Goal: Task Accomplishment & Management: Use online tool/utility

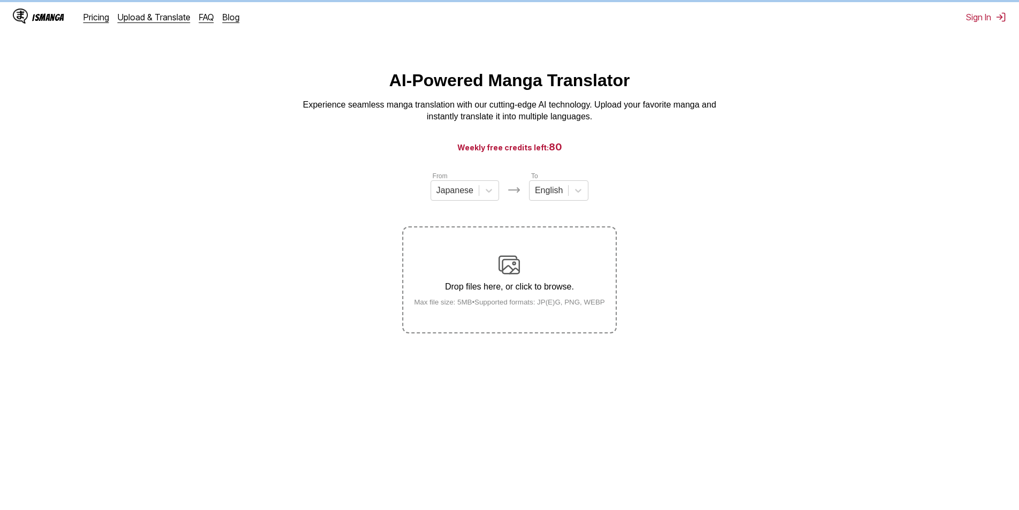
click at [980, 28] on div "IsManga Pricing Upload & Translate FAQ Blog Sign In Pricing Upload & Translate …" at bounding box center [509, 17] width 1019 height 34
click at [979, 18] on button "Sign In" at bounding box center [986, 17] width 40 height 11
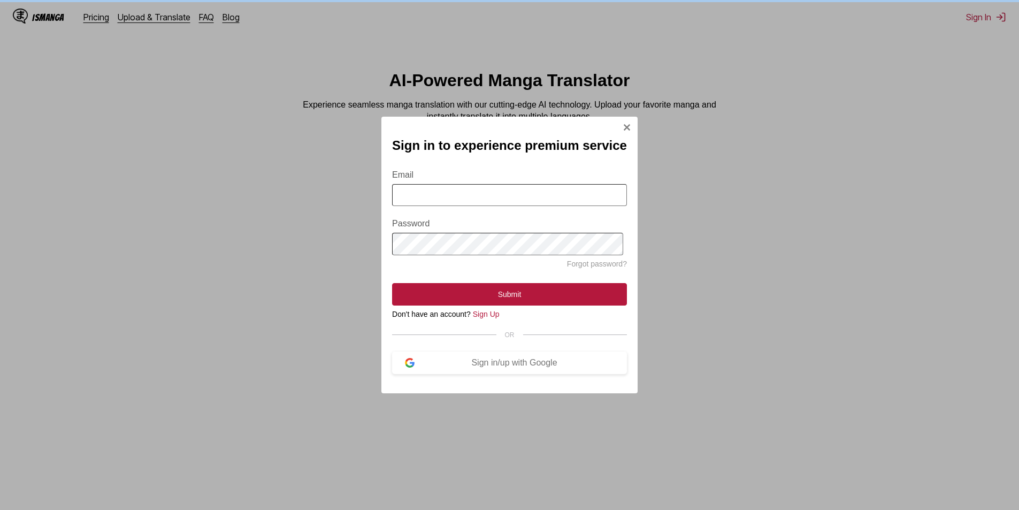
click at [555, 192] on input "Email" at bounding box center [509, 195] width 235 height 22
type input "**********"
click at [569, 147] on h2 "Sign in to experience premium service" at bounding box center [509, 145] width 235 height 15
click at [499, 365] on div "Sign in/up with Google" at bounding box center [515, 363] width 200 height 10
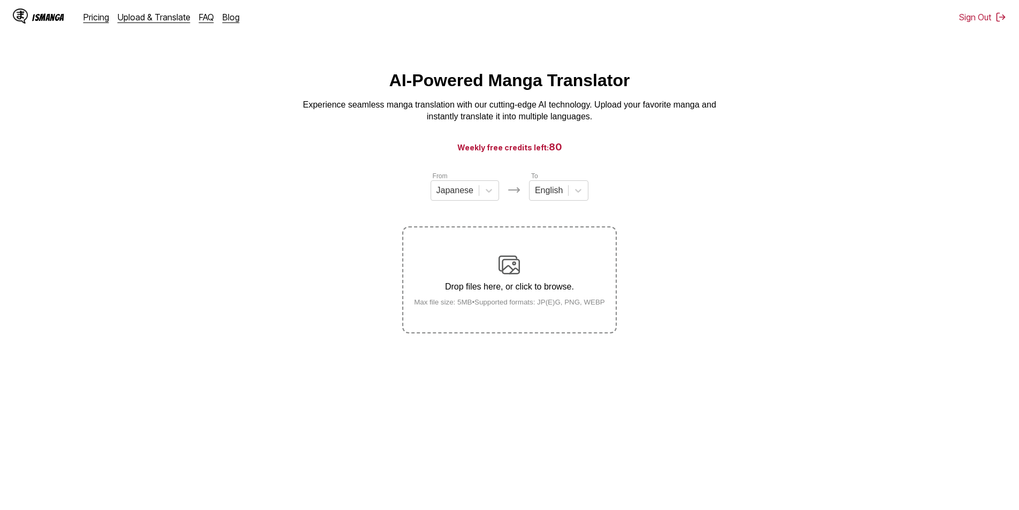
click at [279, 509] on main "AI-Powered Manga Translator Experience seamless manga translation with our cutt…" at bounding box center [509, 300] width 1019 height 459
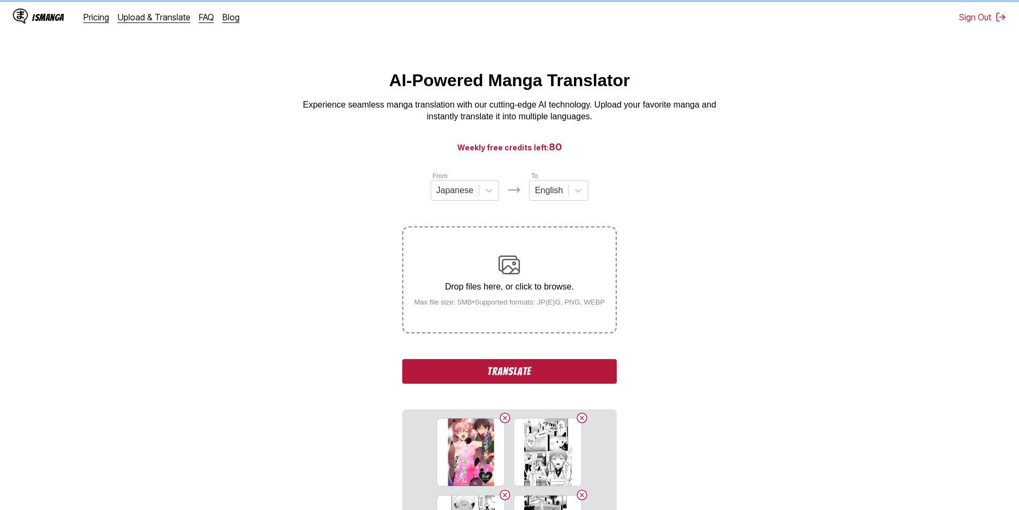
click at [585, 359] on div "From Japanese To English Drop files here, or click to browse. Max file size: 5M…" at bounding box center [509, 397] width 214 height 453
click at [582, 370] on button "Translate" at bounding box center [509, 371] width 214 height 25
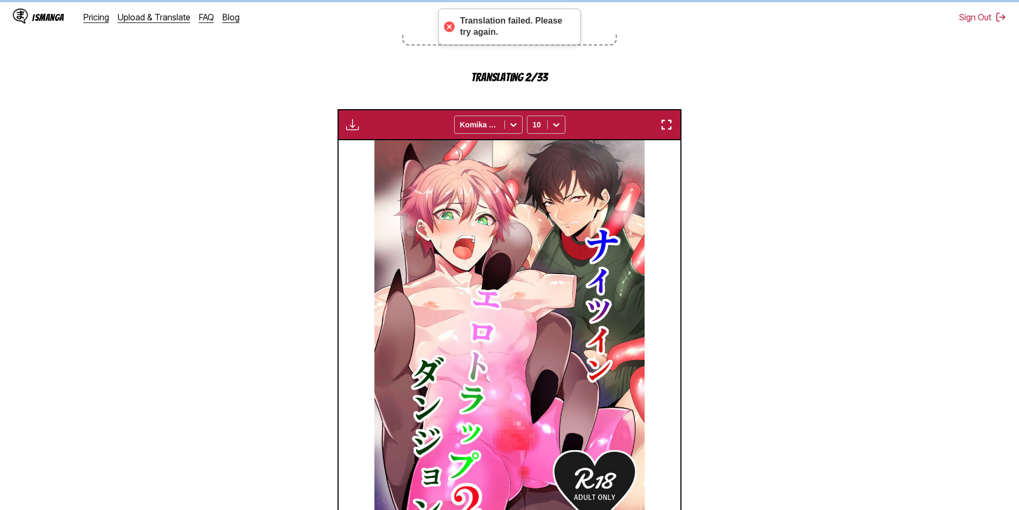
scroll to position [286, 0]
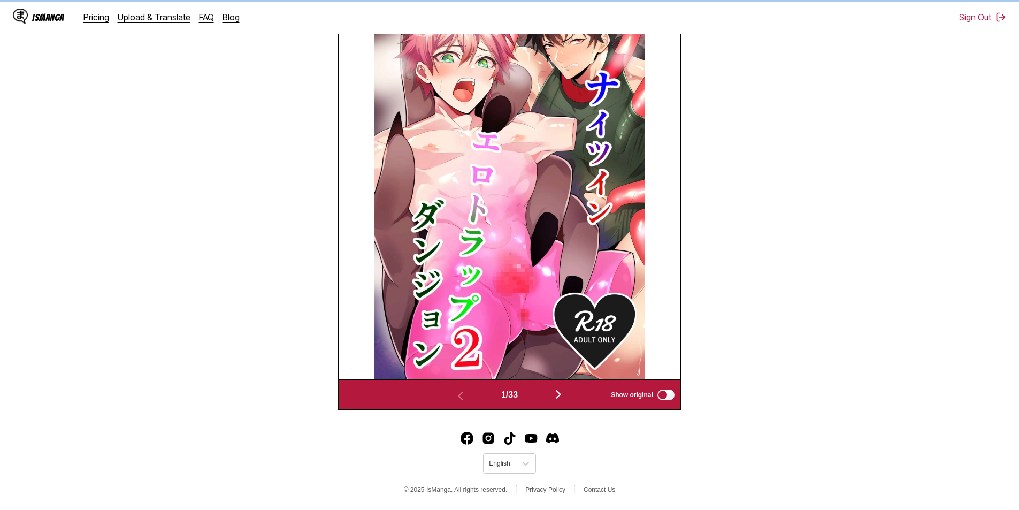
click at [560, 389] on img "button" at bounding box center [558, 394] width 13 height 13
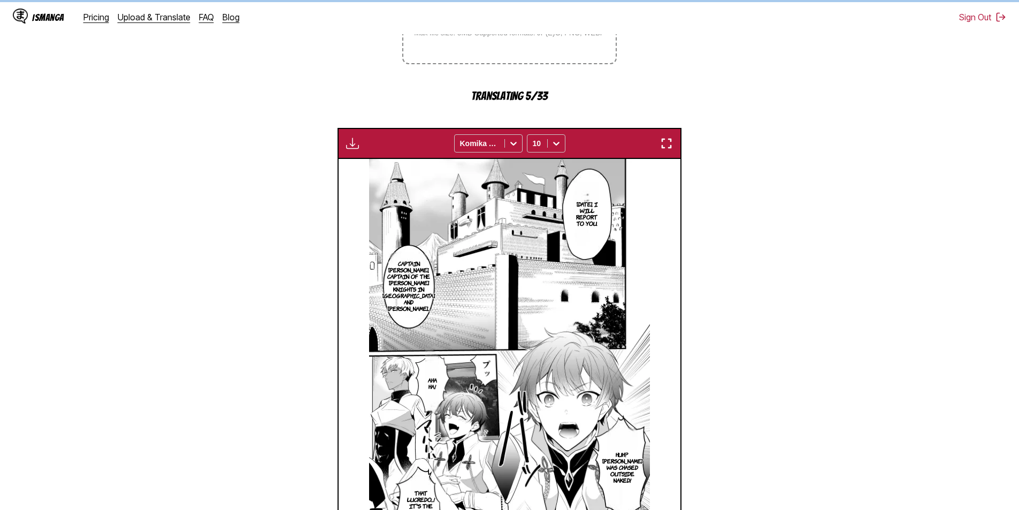
scroll to position [376, 0]
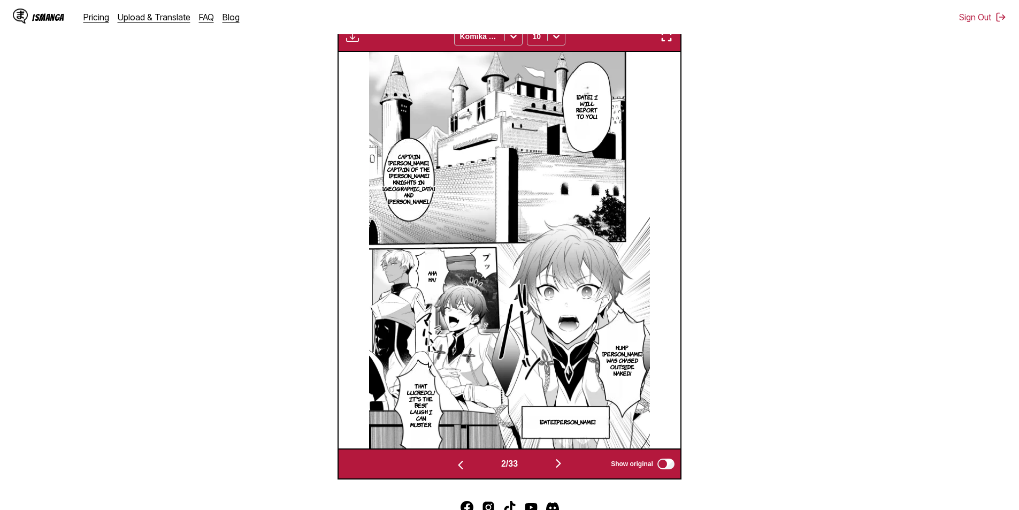
click at [664, 41] on img "button" at bounding box center [666, 36] width 13 height 13
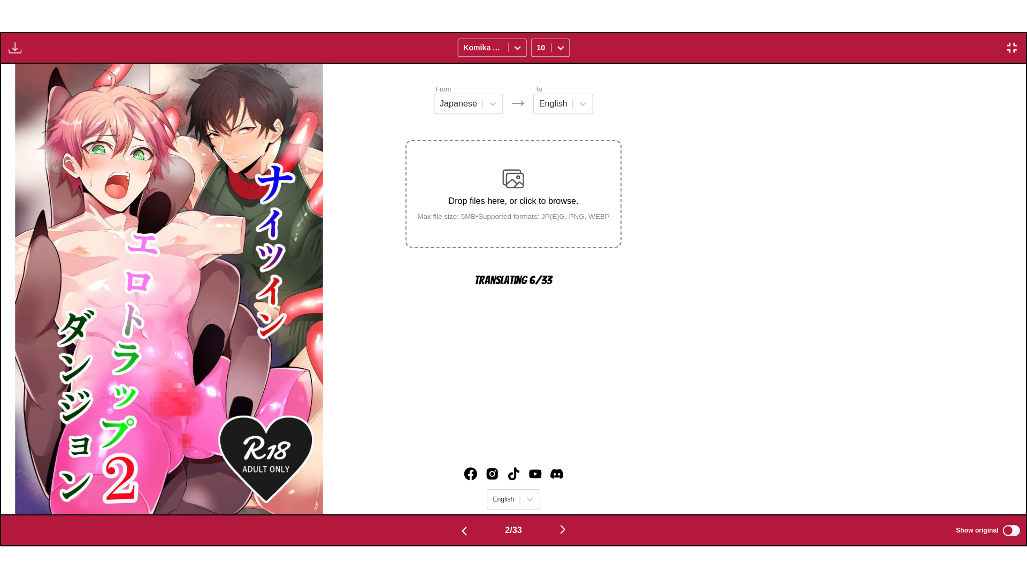
scroll to position [0, 1025]
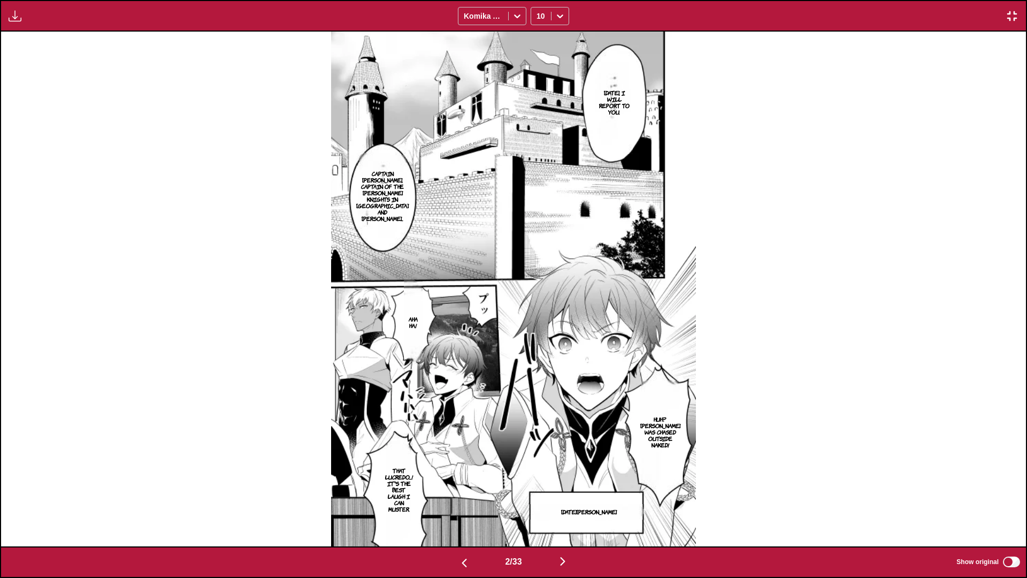
click at [566, 509] on img "button" at bounding box center [562, 561] width 13 height 13
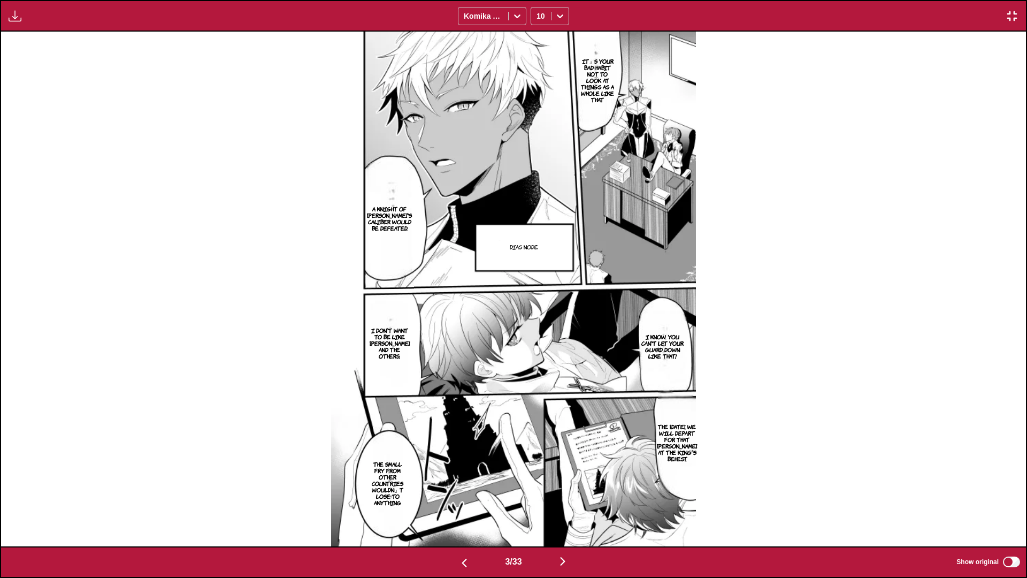
click at [562, 509] on img "button" at bounding box center [562, 561] width 13 height 13
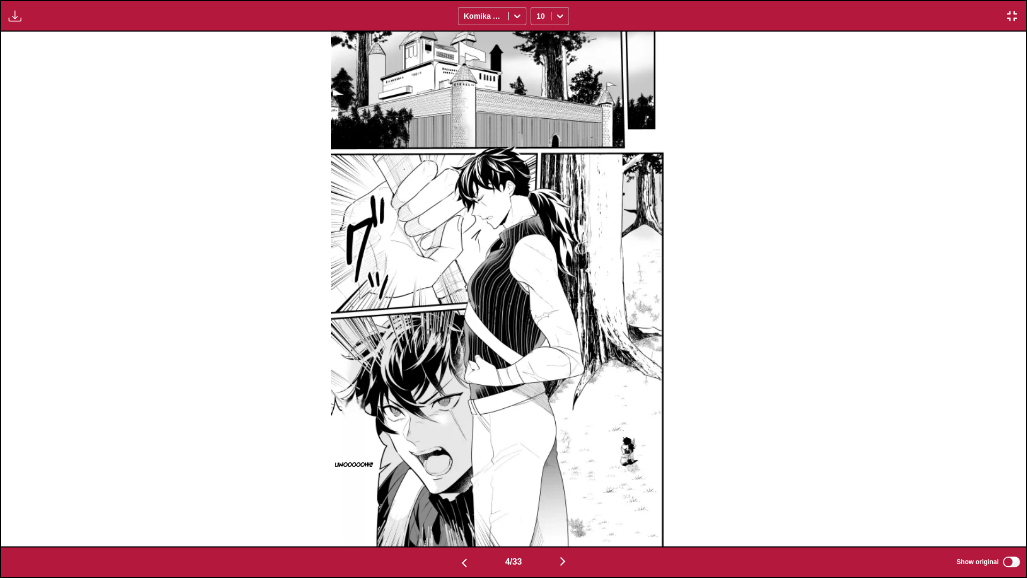
click at [561, 509] on img "button" at bounding box center [562, 561] width 13 height 13
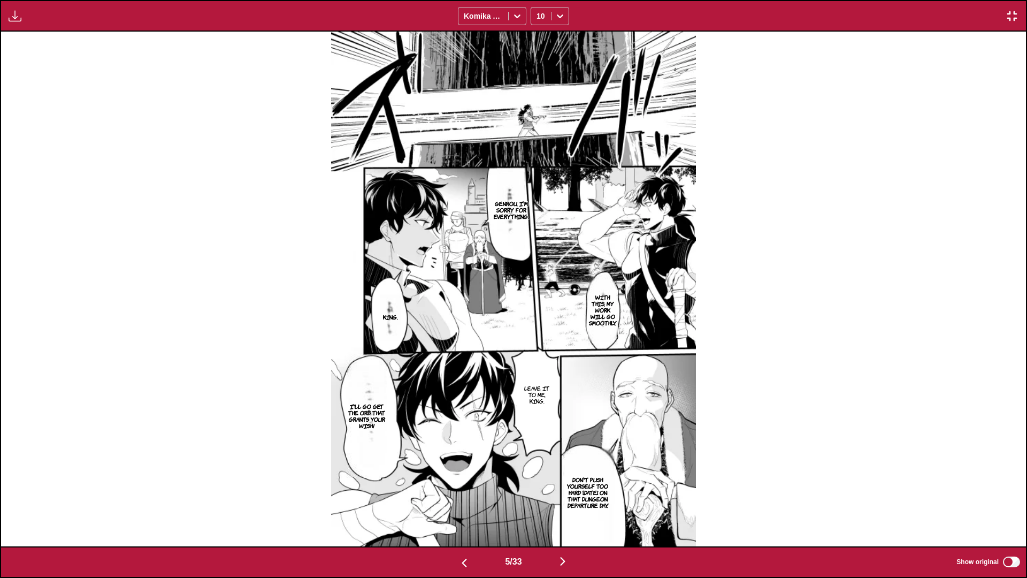
click at [561, 509] on img "button" at bounding box center [562, 561] width 13 height 13
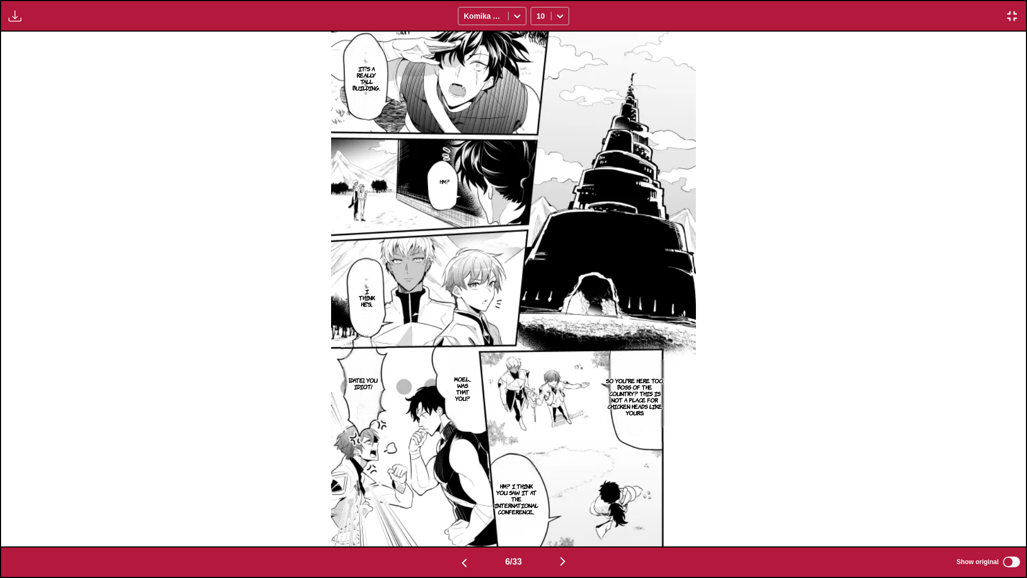
click at [561, 509] on img "button" at bounding box center [562, 561] width 13 height 13
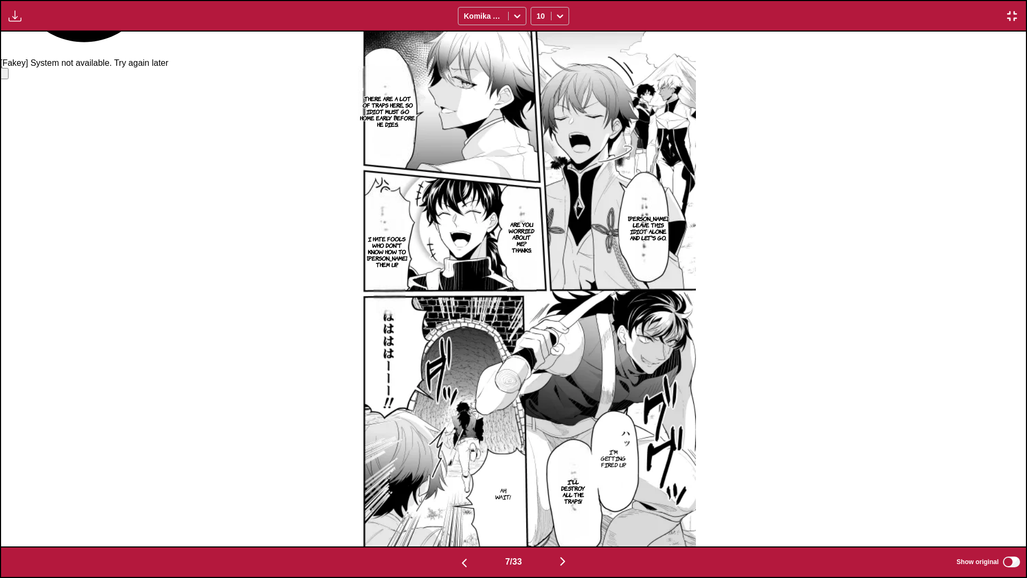
click at [561, 509] on img "button" at bounding box center [562, 561] width 13 height 13
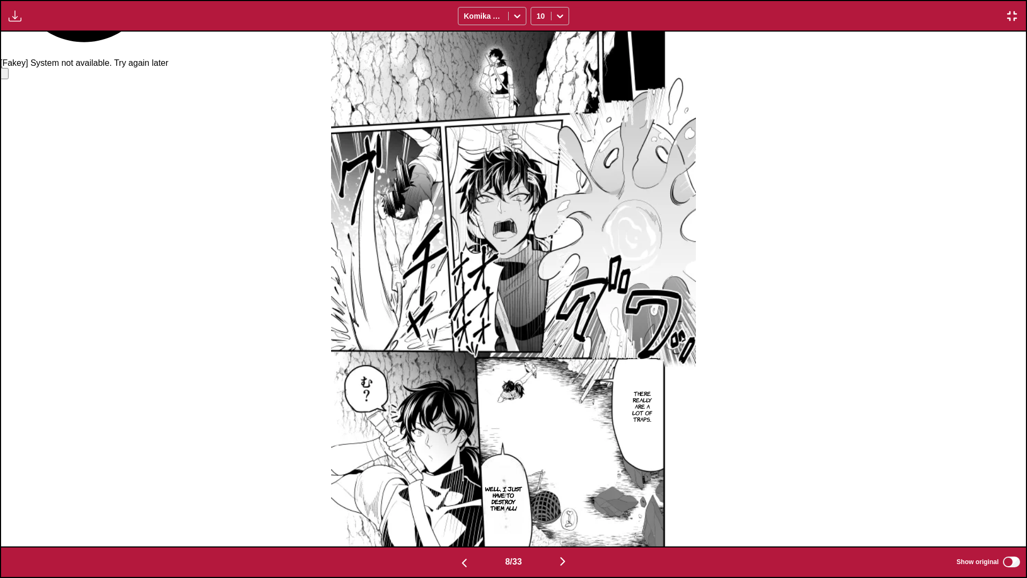
click at [561, 509] on img "button" at bounding box center [562, 561] width 13 height 13
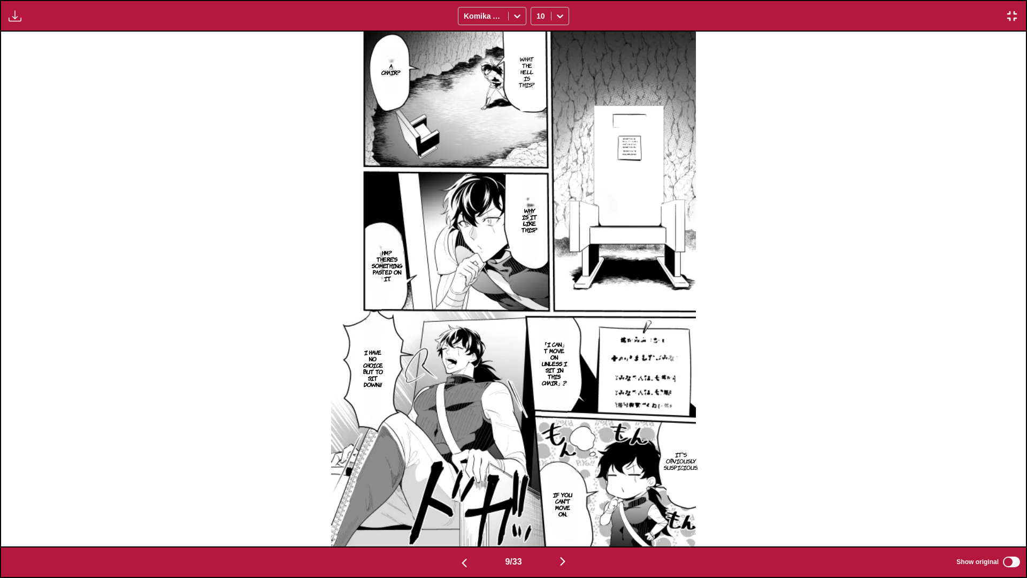
click at [561, 509] on img "button" at bounding box center [562, 561] width 13 height 13
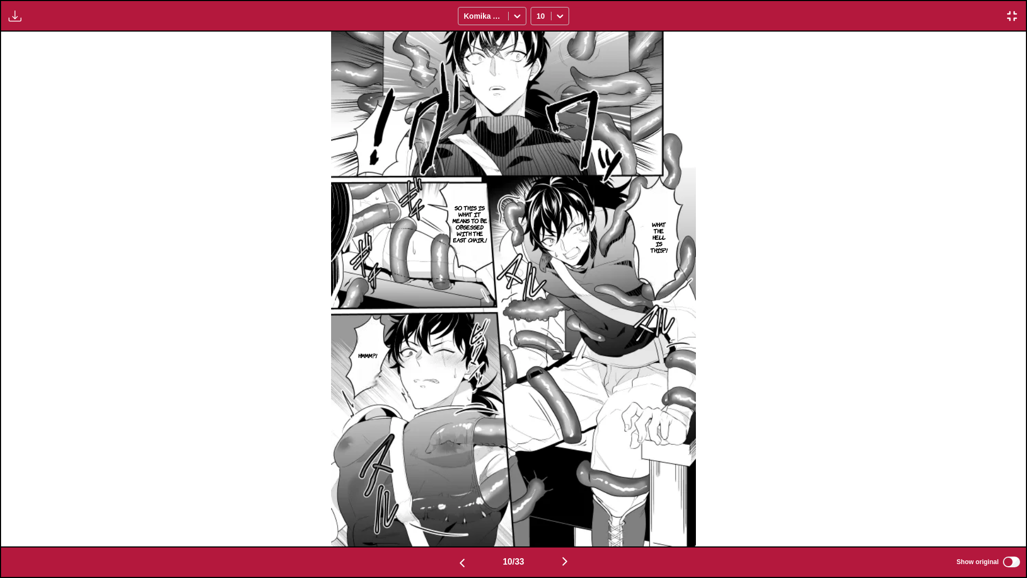
click at [561, 509] on button "button" at bounding box center [565, 562] width 64 height 16
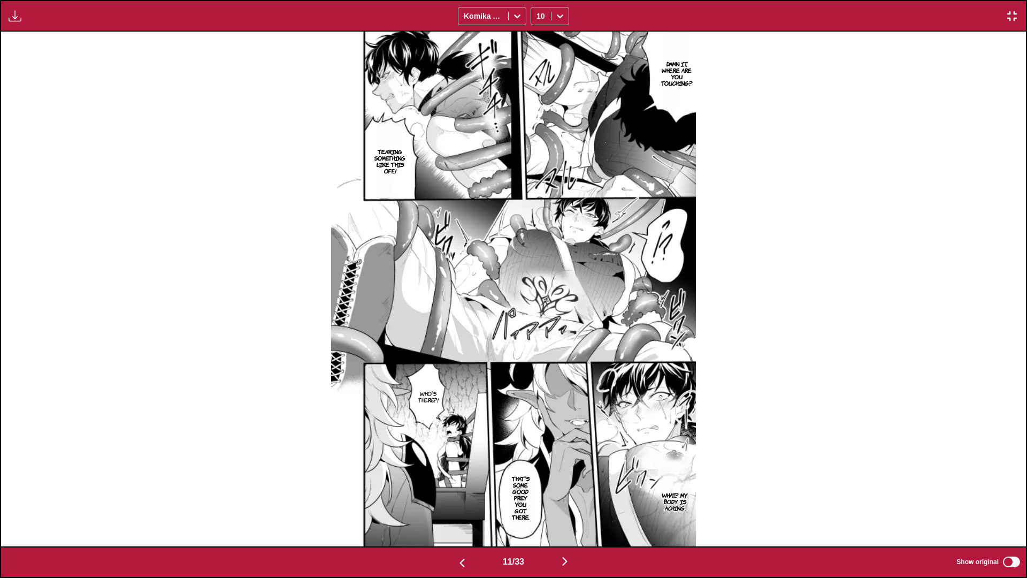
click at [561, 509] on button "button" at bounding box center [565, 562] width 64 height 16
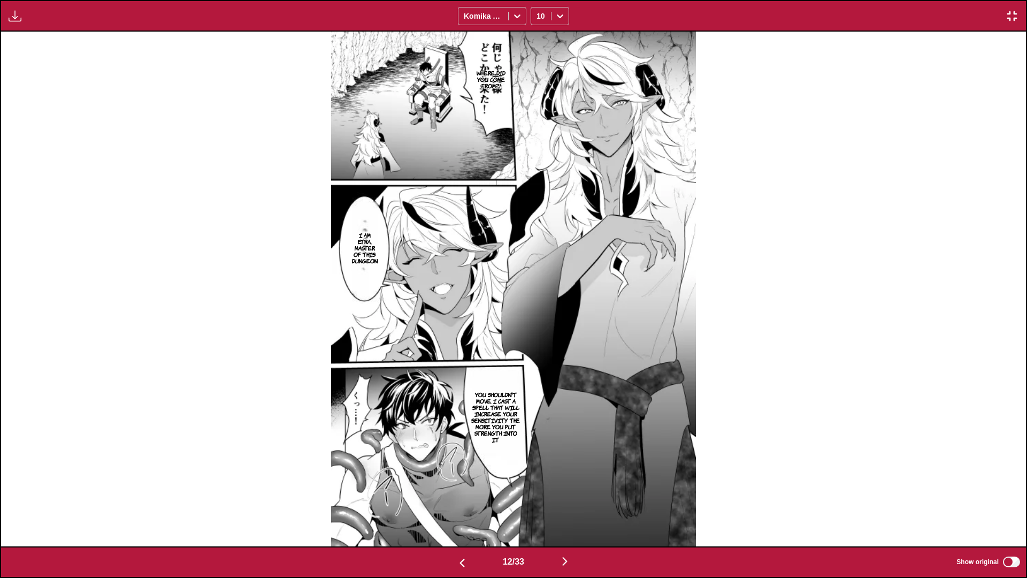
click at [561, 509] on button "button" at bounding box center [565, 562] width 64 height 16
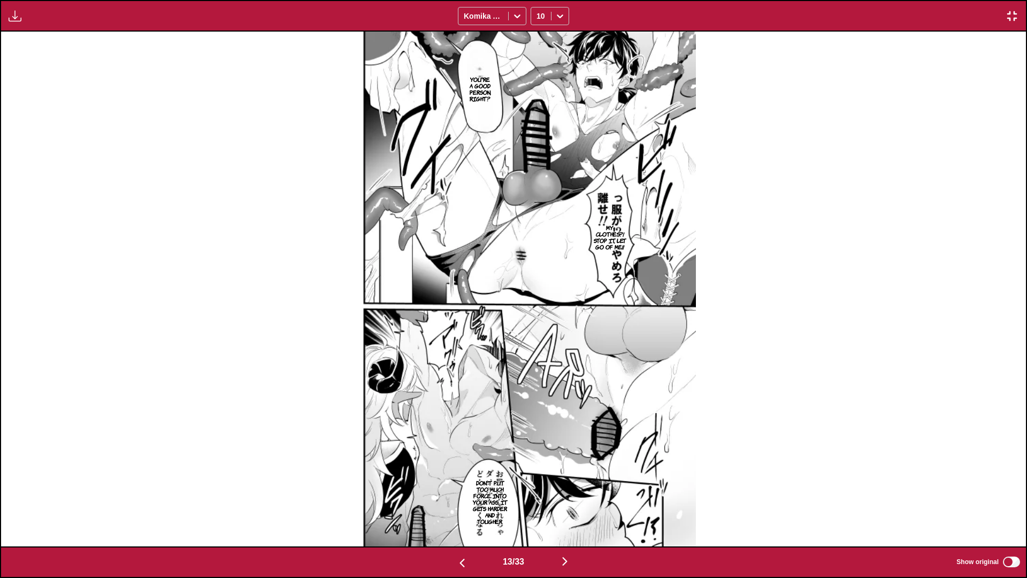
click at [561, 509] on button "button" at bounding box center [565, 562] width 64 height 16
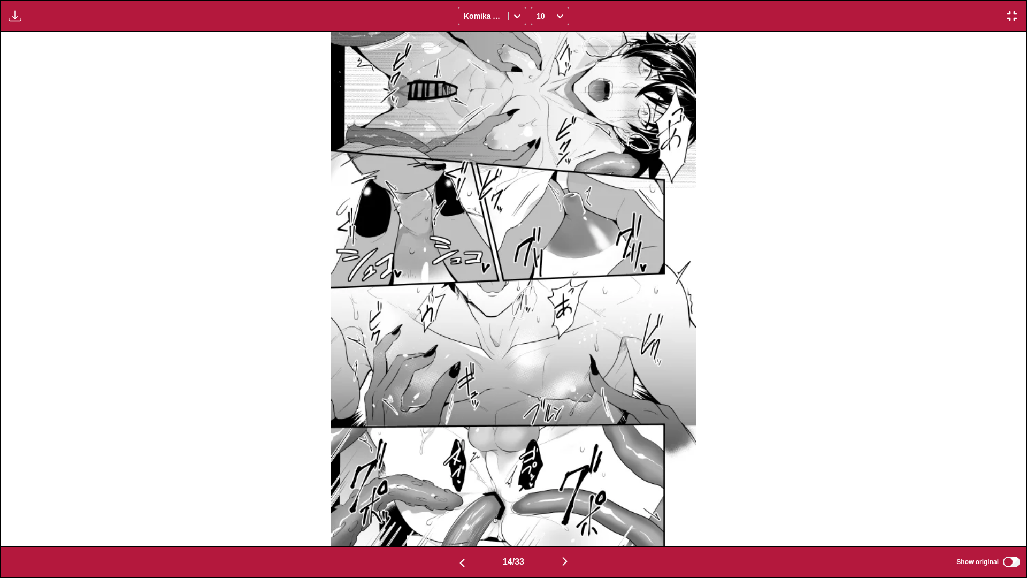
click at [569, 509] on img "button" at bounding box center [564, 561] width 13 height 13
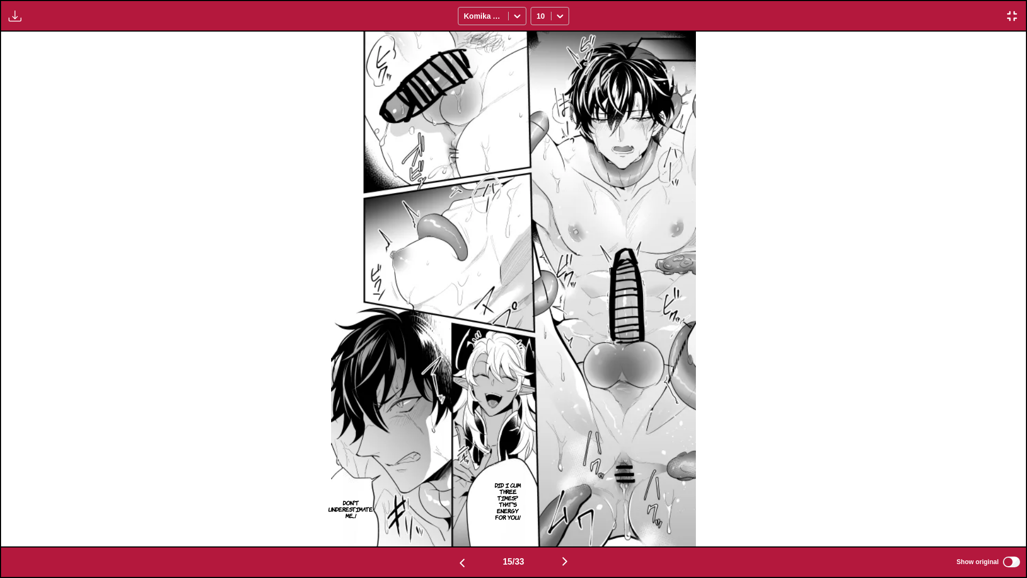
click at [569, 509] on img "button" at bounding box center [564, 561] width 13 height 13
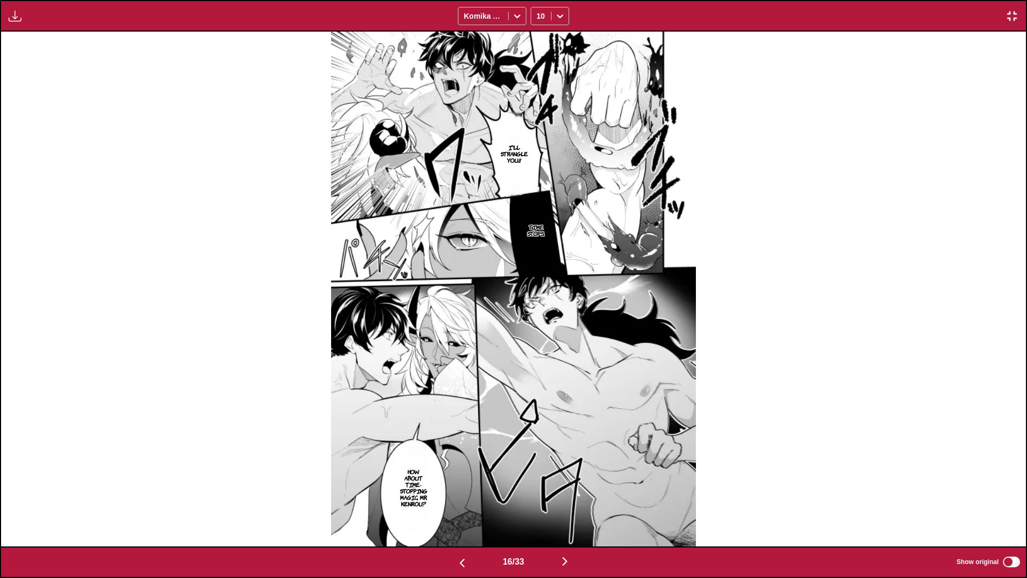
click at [569, 509] on img "button" at bounding box center [564, 561] width 13 height 13
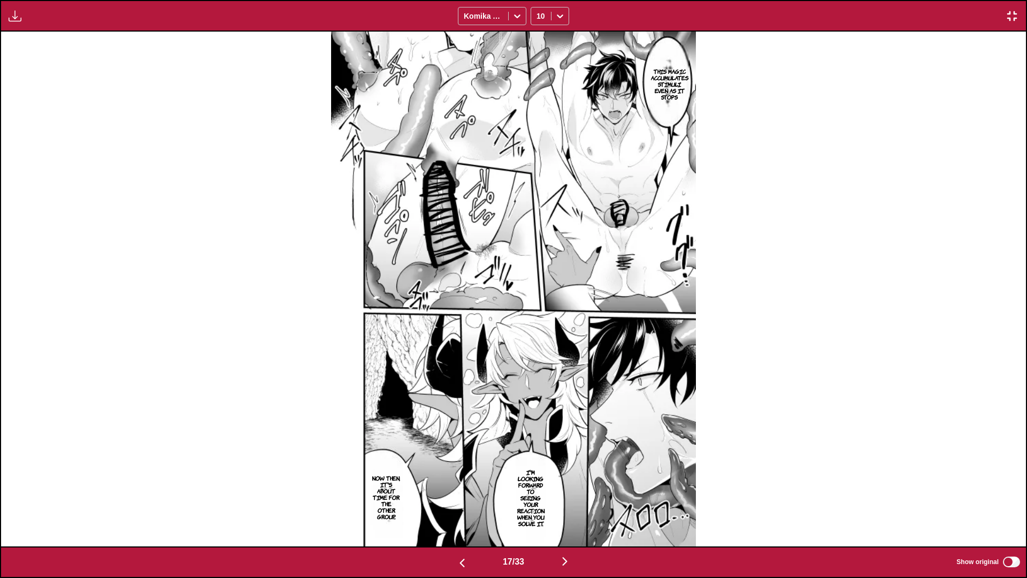
click at [570, 509] on img "button" at bounding box center [564, 561] width 13 height 13
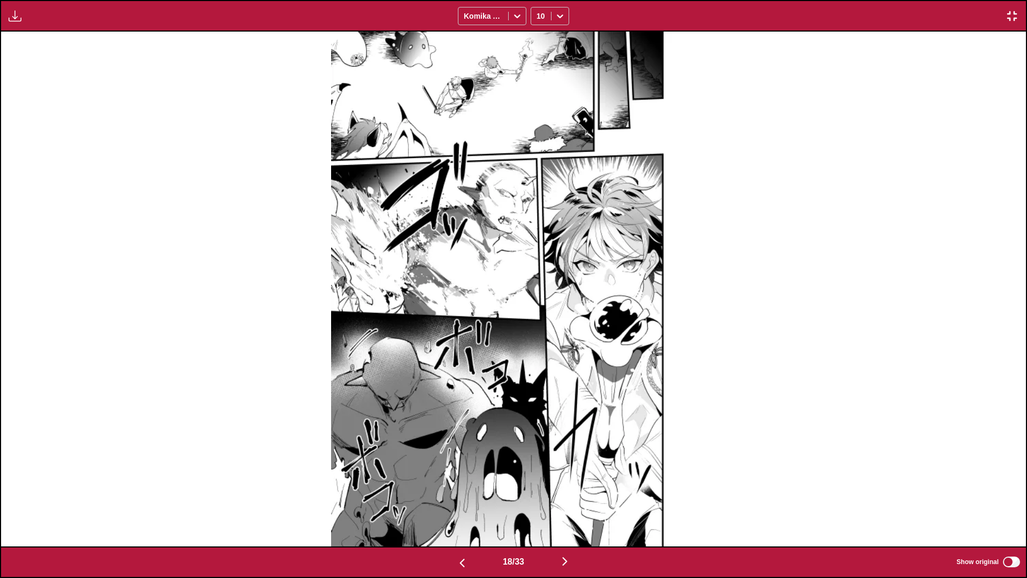
click at [570, 509] on img "button" at bounding box center [564, 561] width 13 height 13
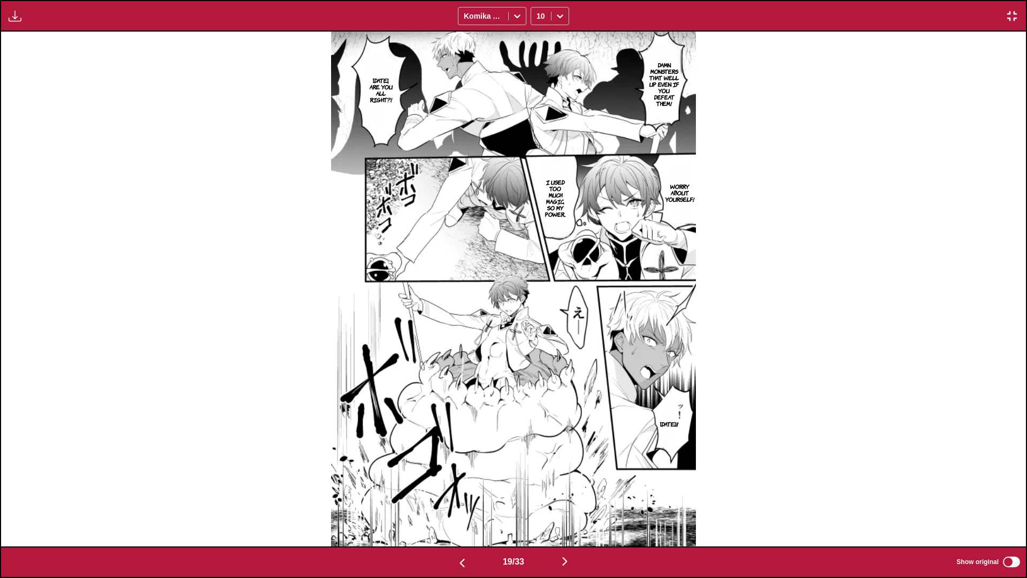
click at [570, 509] on img "button" at bounding box center [564, 561] width 13 height 13
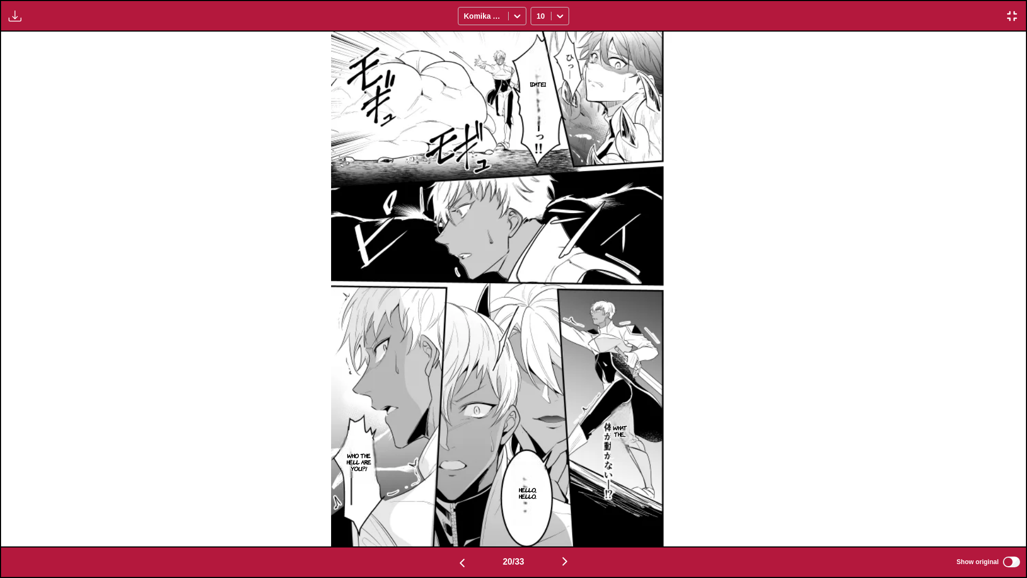
click at [570, 509] on img "button" at bounding box center [564, 561] width 13 height 13
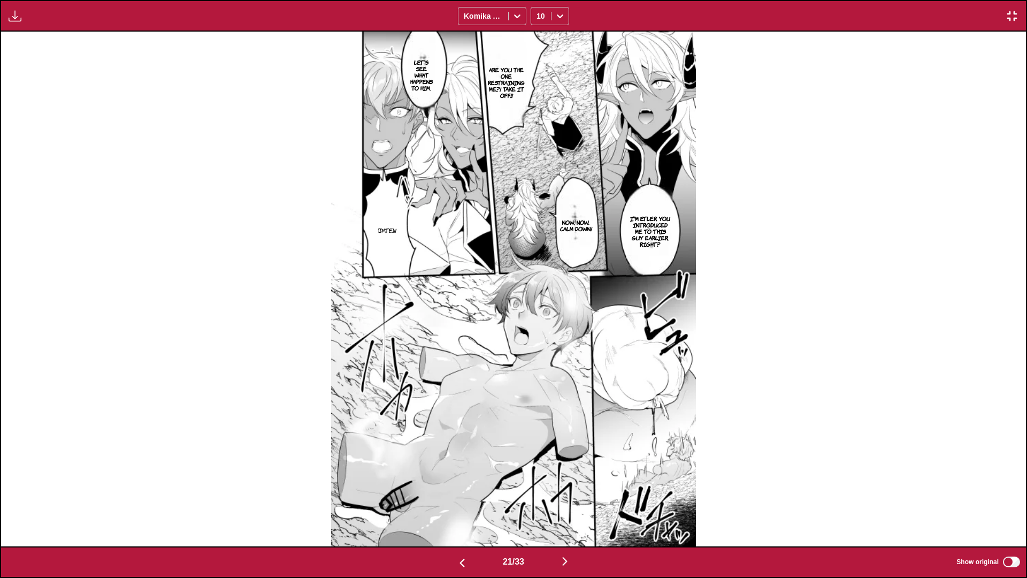
click at [558, 509] on button "button" at bounding box center [565, 562] width 64 height 16
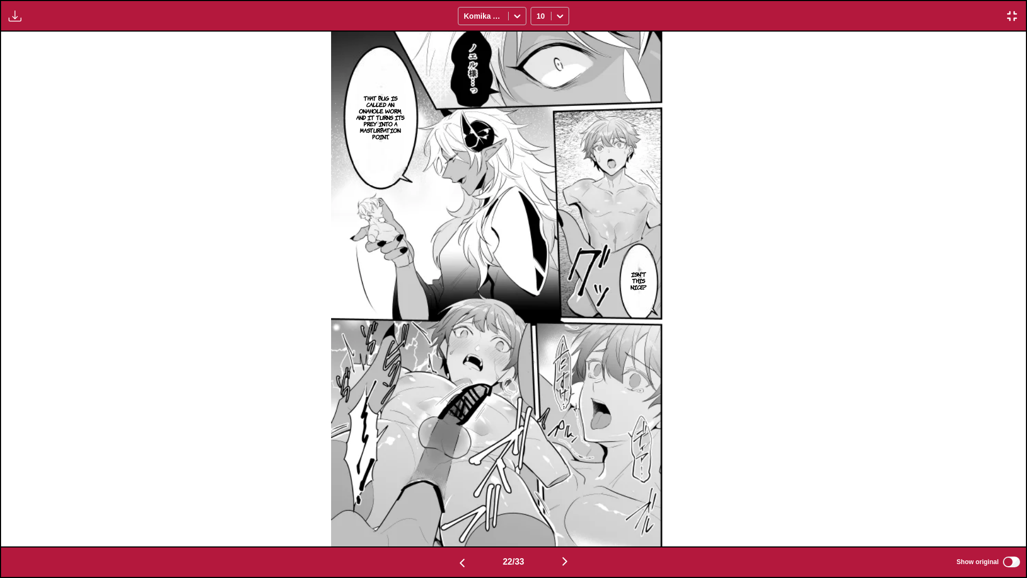
click at [571, 509] on img "button" at bounding box center [564, 561] width 13 height 13
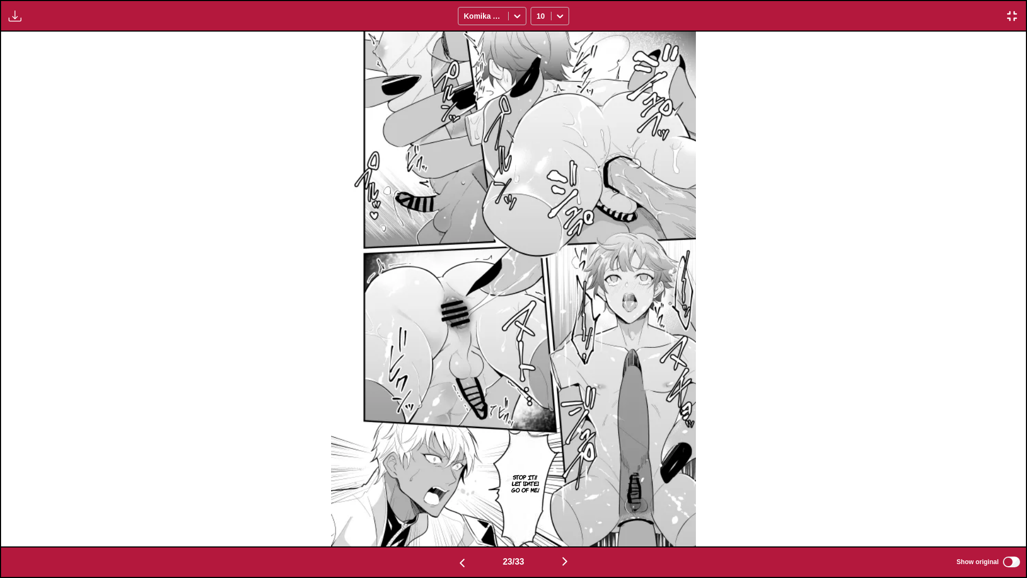
click at [570, 509] on img "button" at bounding box center [564, 561] width 13 height 13
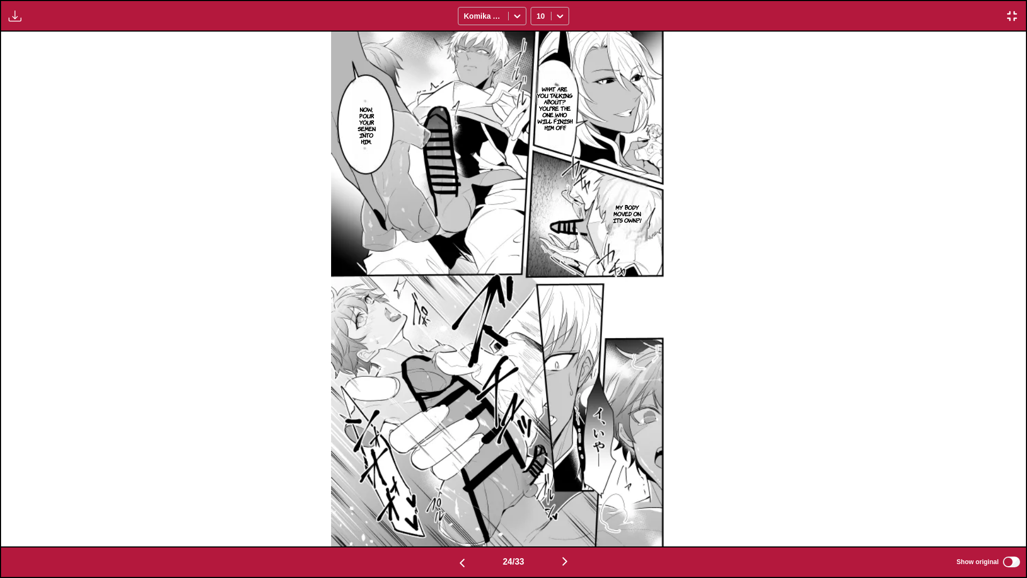
click at [570, 509] on img "button" at bounding box center [564, 561] width 13 height 13
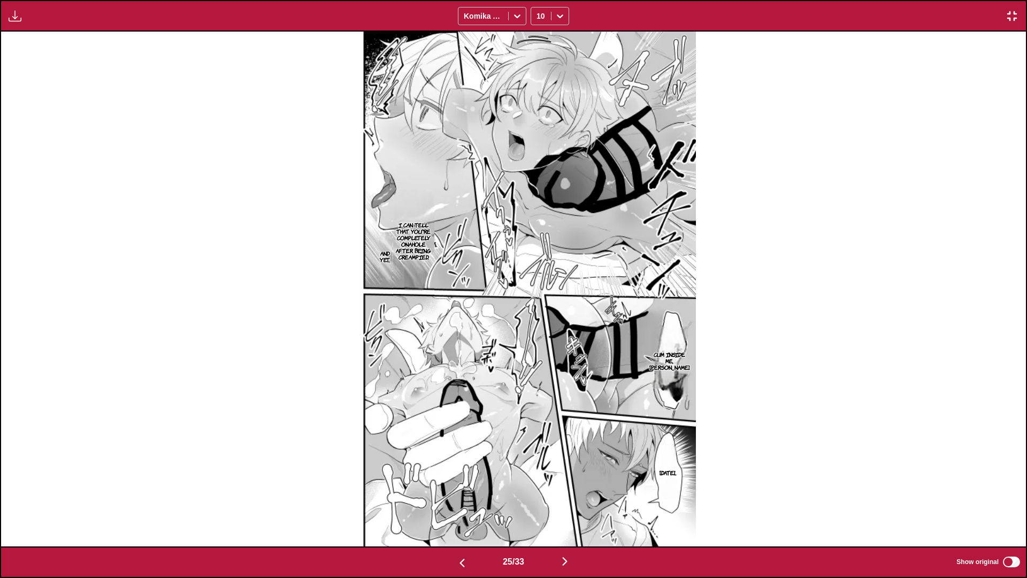
click at [570, 509] on img "button" at bounding box center [564, 561] width 13 height 13
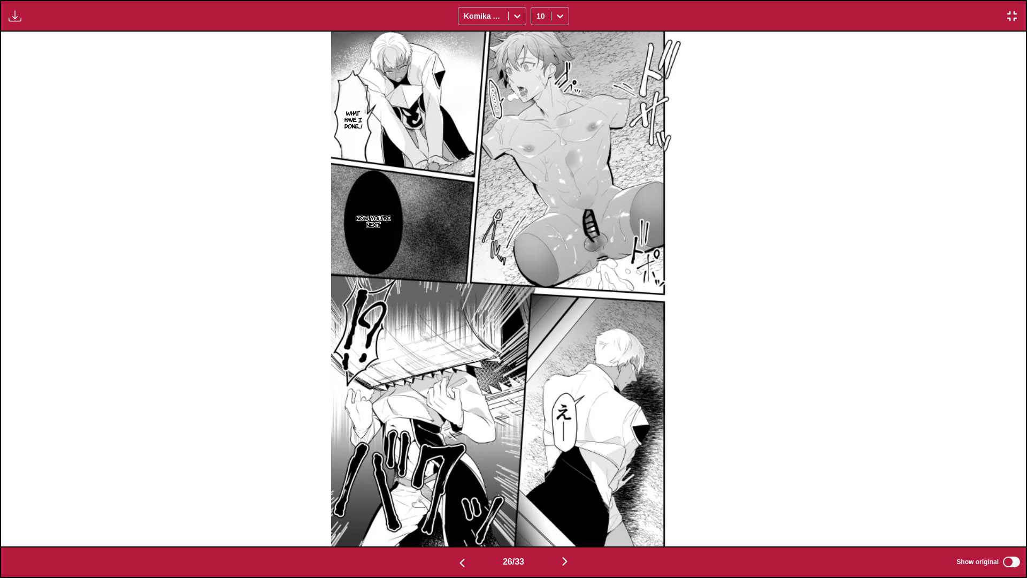
click at [570, 509] on img "button" at bounding box center [564, 561] width 13 height 13
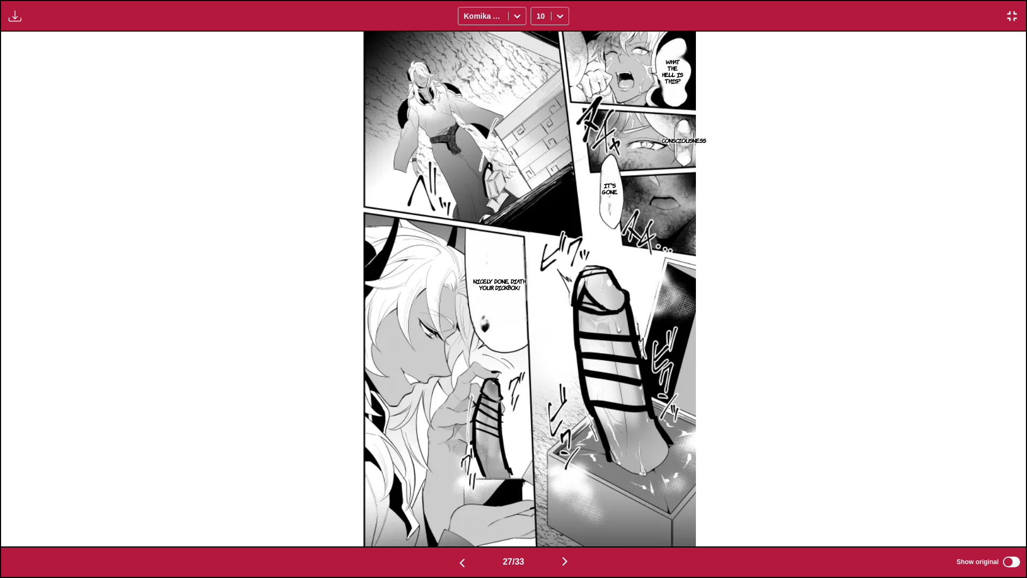
click at [570, 509] on img "button" at bounding box center [564, 561] width 13 height 13
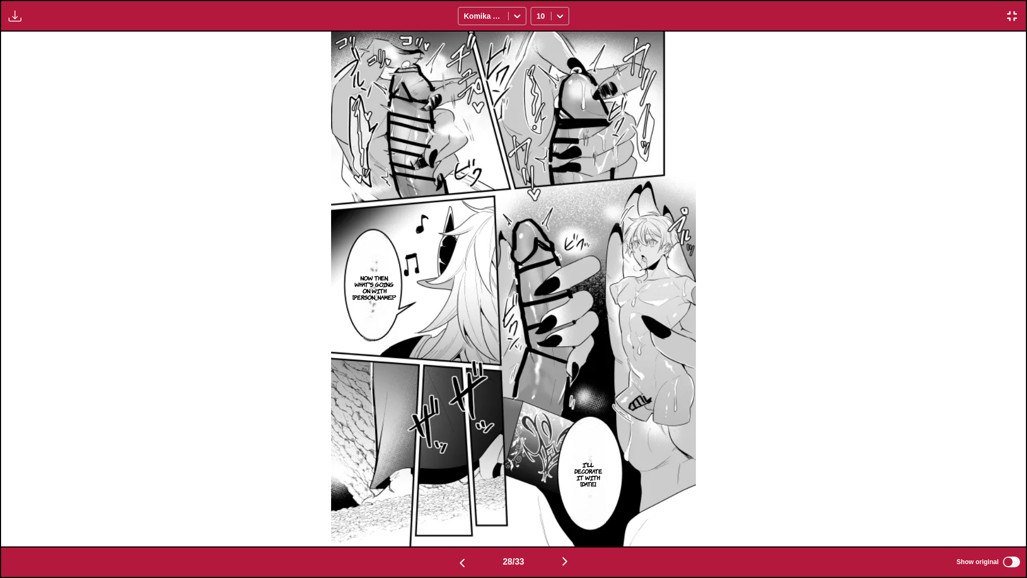
click at [570, 509] on img "button" at bounding box center [564, 561] width 13 height 13
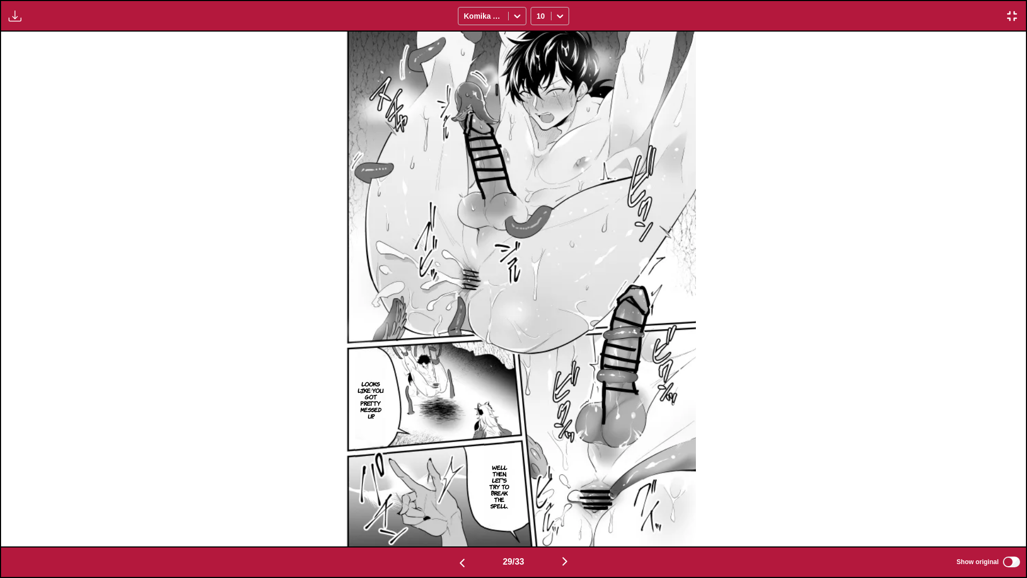
click at [570, 509] on img "button" at bounding box center [564, 561] width 13 height 13
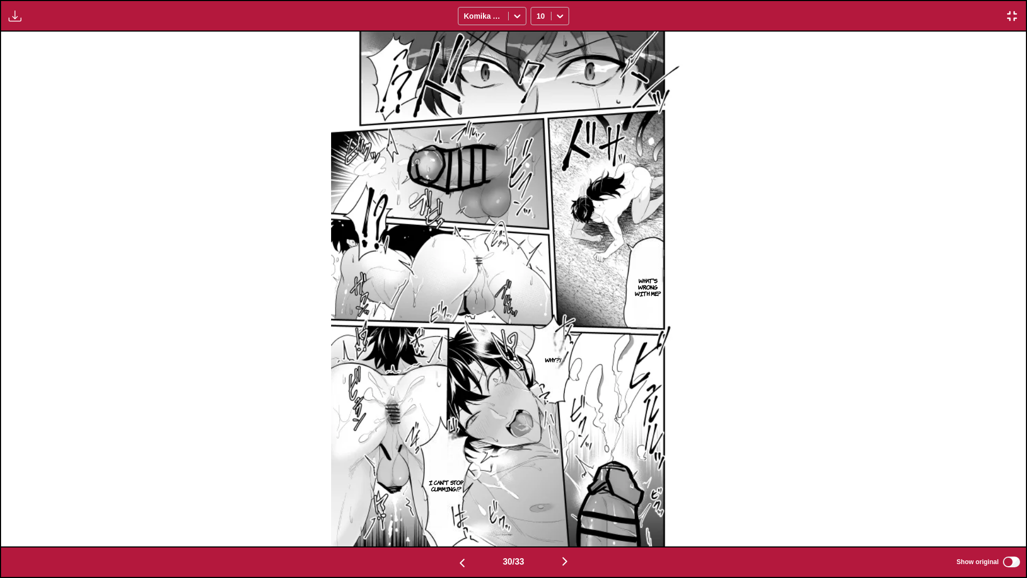
click at [570, 509] on img "button" at bounding box center [564, 561] width 13 height 13
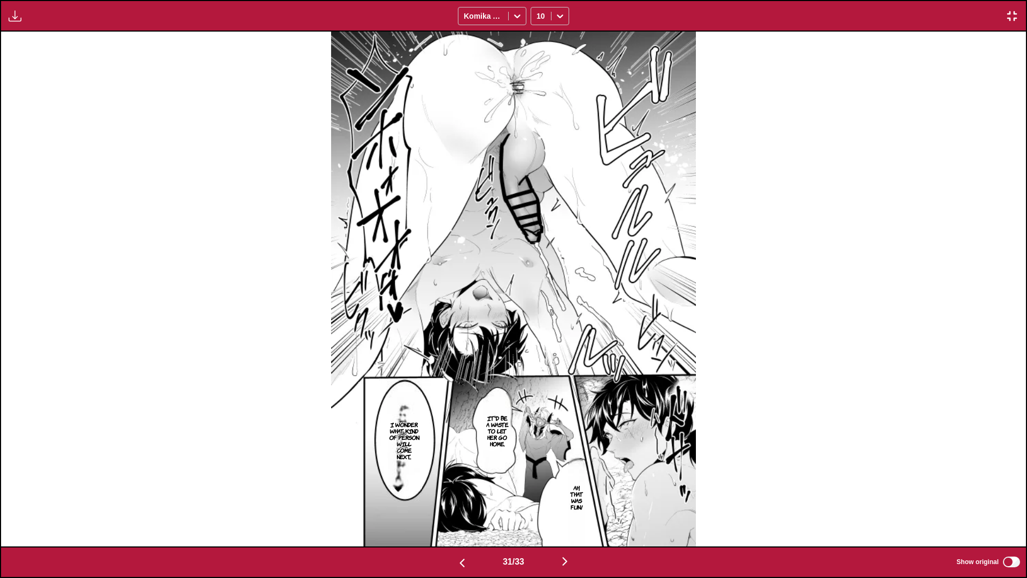
click at [570, 509] on img "button" at bounding box center [564, 561] width 13 height 13
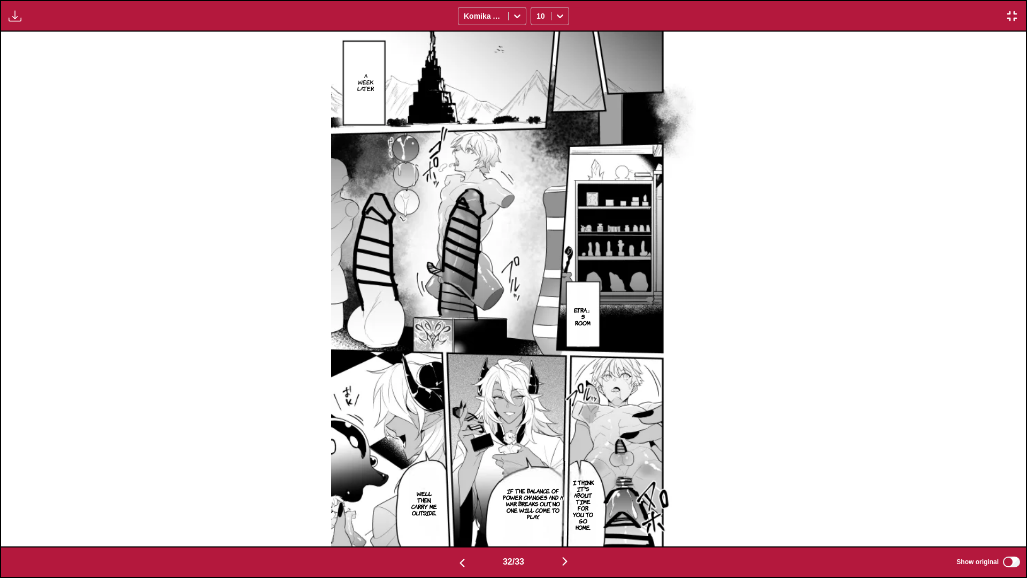
click at [457, 509] on img "button" at bounding box center [462, 562] width 13 height 13
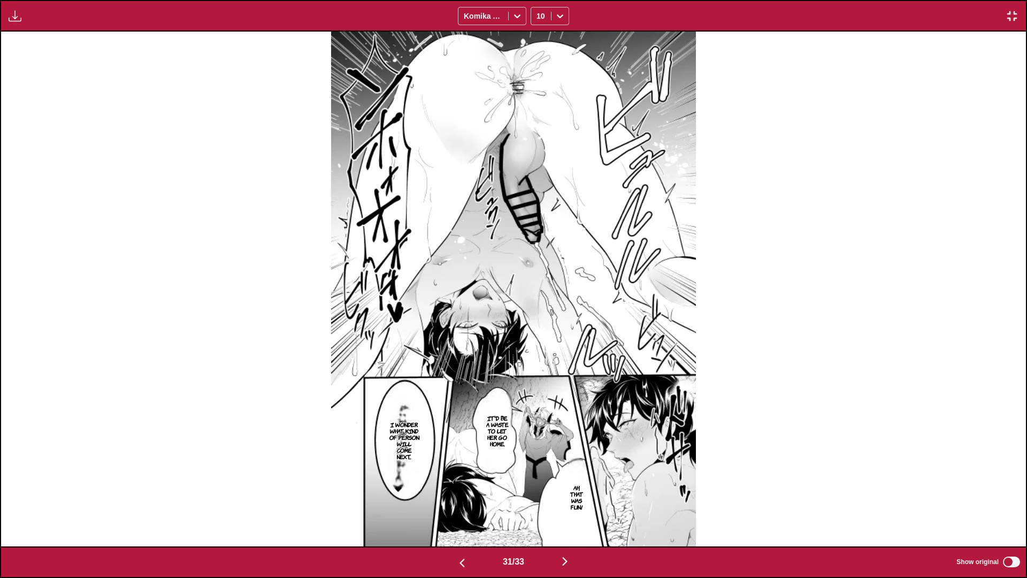
click at [569, 509] on img "button" at bounding box center [564, 561] width 13 height 13
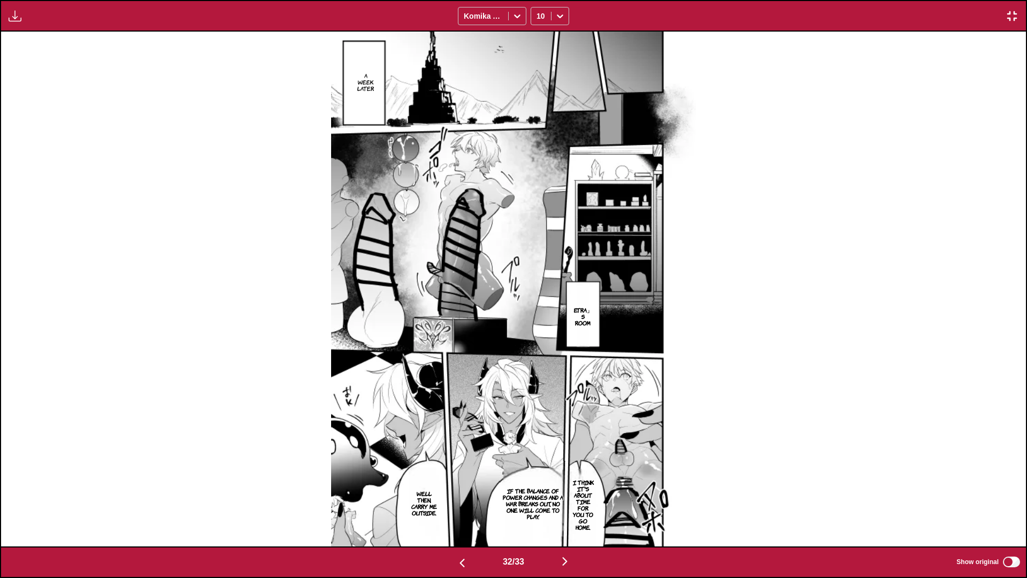
click at [567, 509] on img "button" at bounding box center [564, 561] width 13 height 13
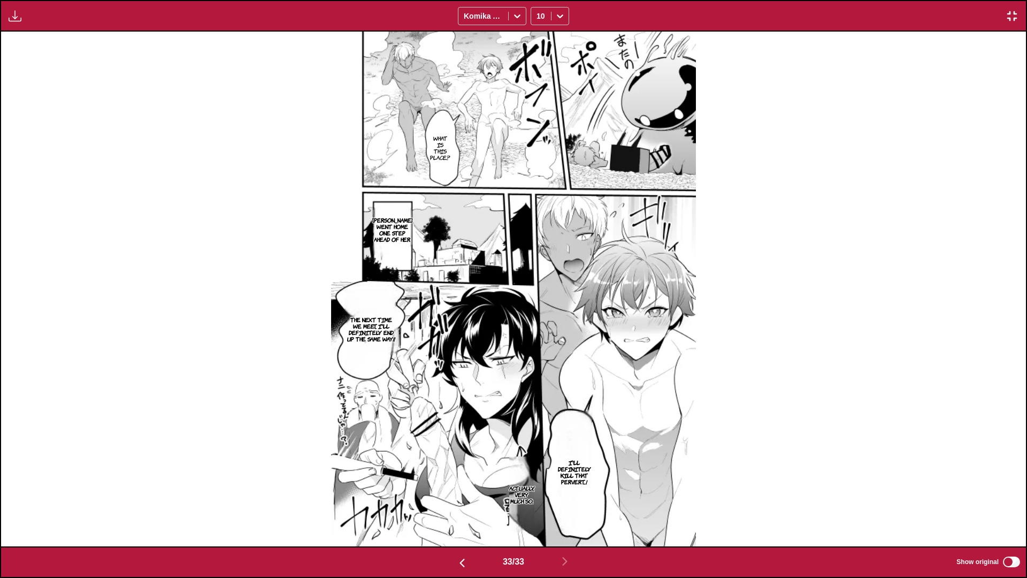
click at [1017, 7] on div "Download Panel Download All Komika Axis 10" at bounding box center [513, 16] width 1027 height 32
click at [1014, 14] on img "button" at bounding box center [1012, 16] width 13 height 13
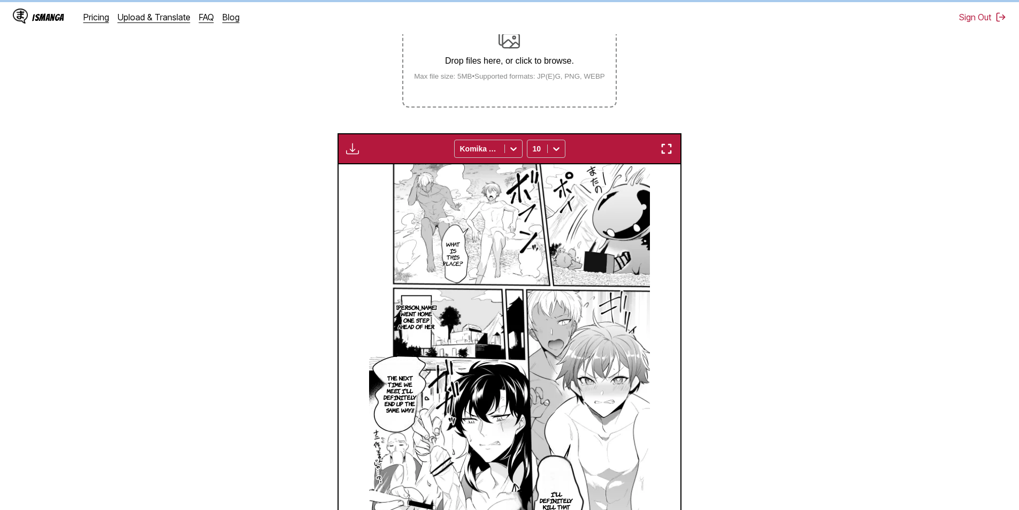
scroll to position [141, 0]
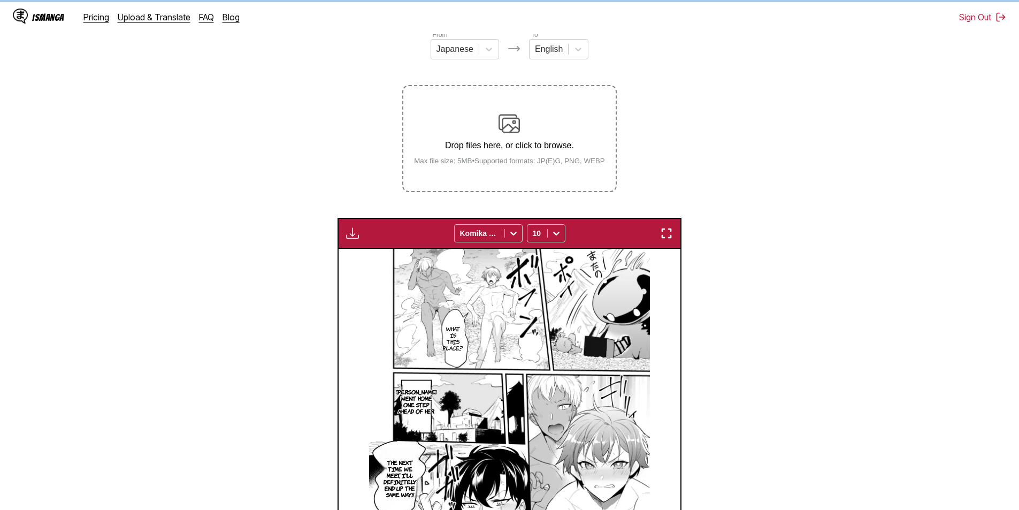
click at [356, 236] on img "button" at bounding box center [352, 233] width 13 height 13
click at [372, 262] on button "Download All" at bounding box center [381, 269] width 68 height 26
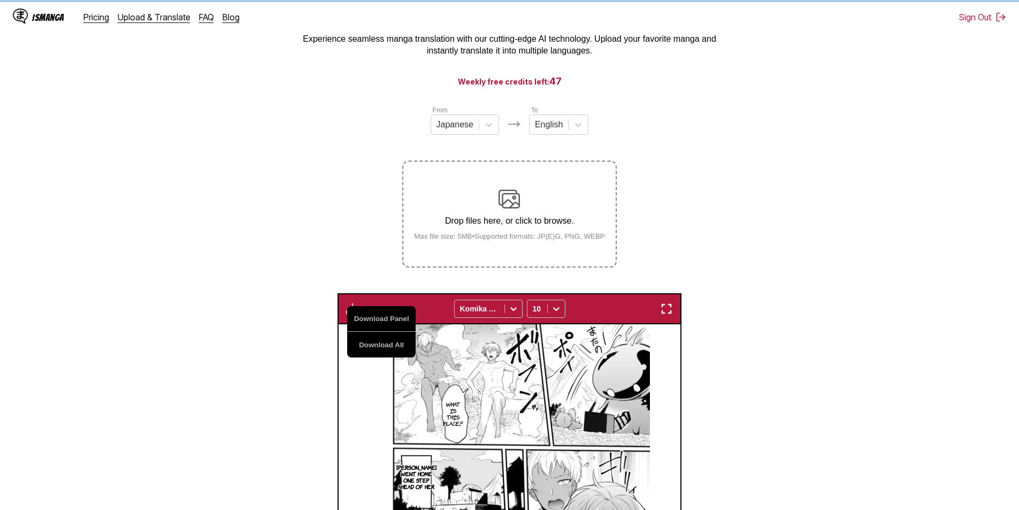
scroll to position [0, 0]
